Goal: Task Accomplishment & Management: Use online tool/utility

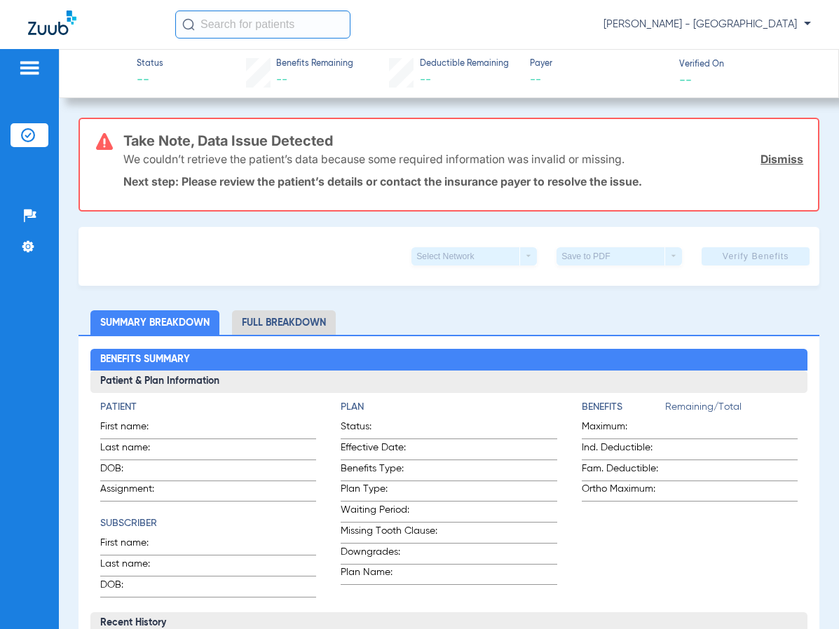
click at [39, 133] on li "Insurance Verification" at bounding box center [30, 135] width 38 height 24
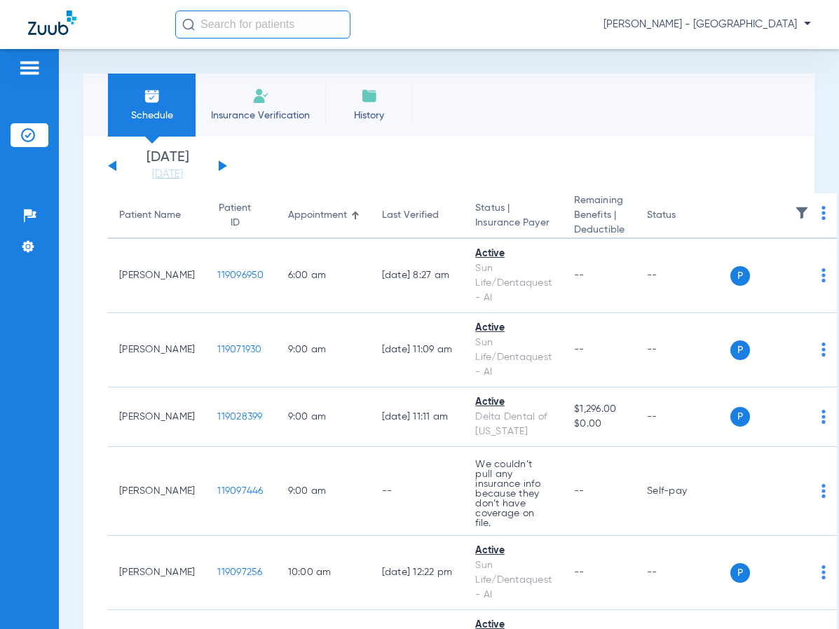
click at [781, 219] on th at bounding box center [783, 216] width 107 height 46
click at [812, 222] on th at bounding box center [783, 216] width 107 height 46
click at [821, 219] on img at bounding box center [823, 213] width 4 height 14
click at [768, 270] on span "Verify All" at bounding box center [763, 269] width 88 height 10
